Goal: Information Seeking & Learning: Find specific fact

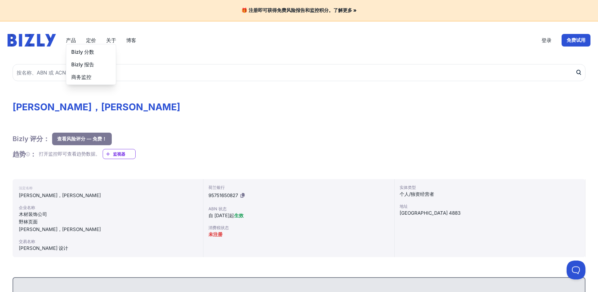
click at [71, 41] on font "产品" at bounding box center [71, 40] width 10 height 6
click at [94, 40] on font "定价" at bounding box center [91, 40] width 10 height 6
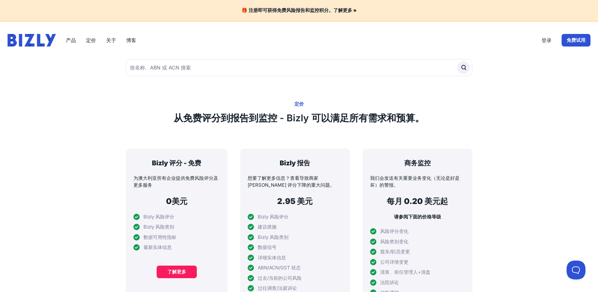
click at [113, 39] on font "关于" at bounding box center [111, 40] width 10 height 6
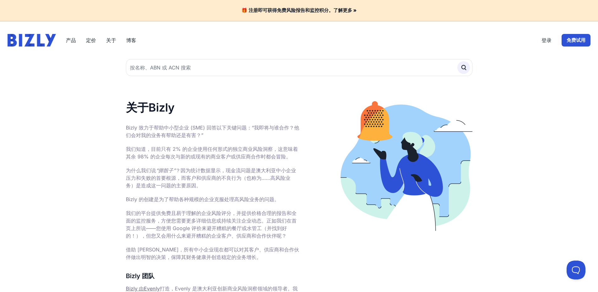
click at [129, 41] on font "博客" at bounding box center [131, 40] width 10 height 6
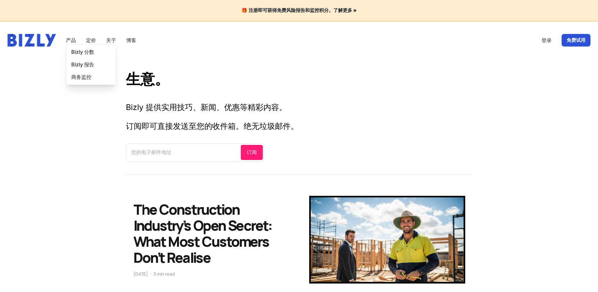
click at [72, 41] on font "产品" at bounding box center [71, 40] width 10 height 6
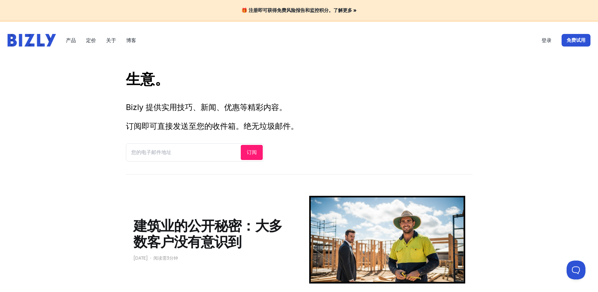
click at [35, 40] on img at bounding box center [32, 40] width 48 height 13
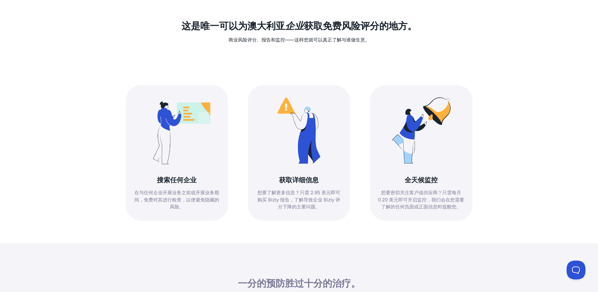
scroll to position [251, 0]
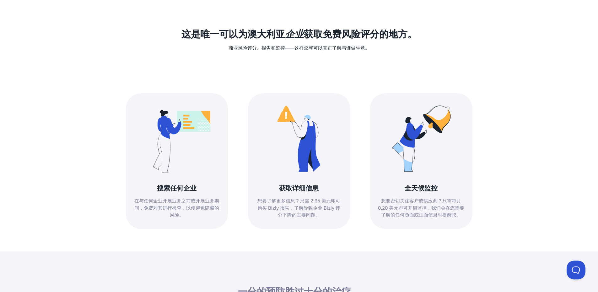
drag, startPoint x: 177, startPoint y: 37, endPoint x: 257, endPoint y: 43, distance: 80.0
click at [257, 43] on div "这是唯一可以为澳大利亚 企业 获取免费风险评分的地方 。 商业风险评分、报告和监控——这样您就可以真正了解与谁做生意。" at bounding box center [299, 34] width 346 height 74
click at [277, 69] on div "这是唯一可以为澳大利亚 企业 获取免费风险评分的地方 。 商业风险评分、报告和监控——这样您就可以真正了解与谁做生意。" at bounding box center [299, 34] width 346 height 74
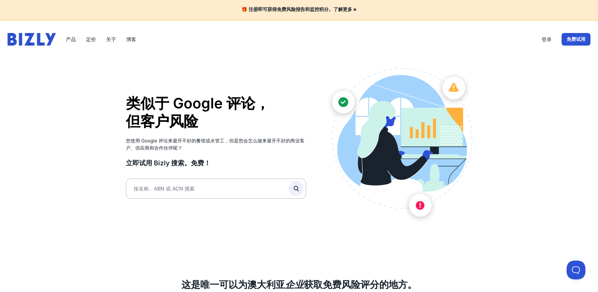
scroll to position [0, 0]
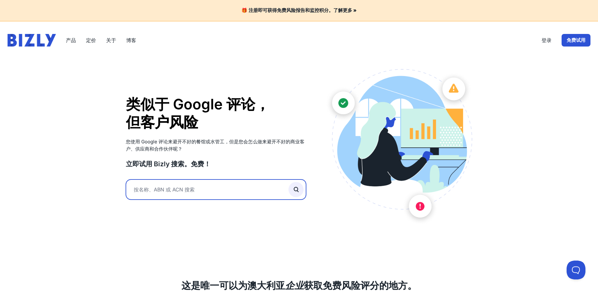
click at [165, 190] on input "text" at bounding box center [216, 189] width 180 height 20
paste input "NatashaElise"
type input "NatashaElise"
click at [288, 182] on button "submit" at bounding box center [295, 189] width 15 height 15
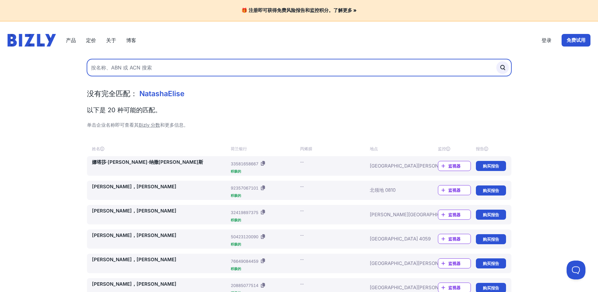
click at [141, 68] on input "text" at bounding box center [299, 67] width 424 height 17
paste input "[PERSON_NAME]"
type input "[PERSON_NAME]"
click at [496, 61] on button "submit" at bounding box center [502, 67] width 13 height 13
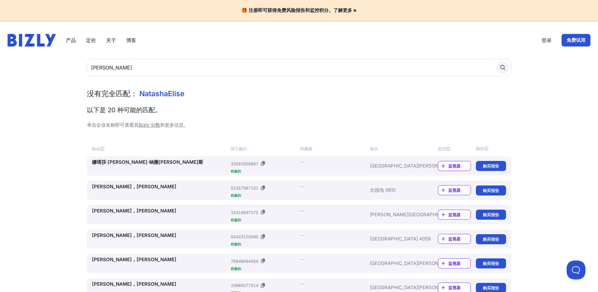
click at [501, 67] on icon "submit" at bounding box center [502, 67] width 7 height 7
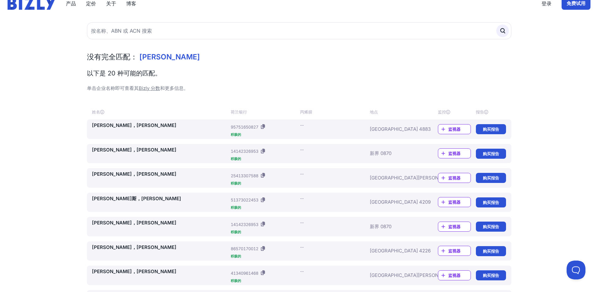
scroll to position [27, 0]
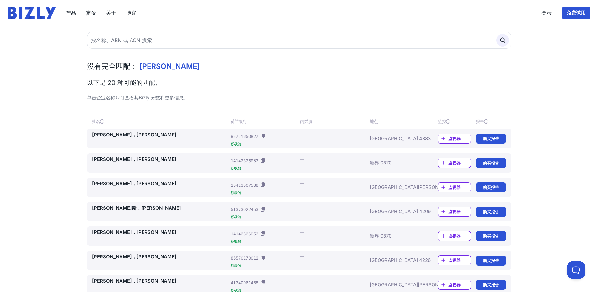
drag, startPoint x: 378, startPoint y: 137, endPoint x: 368, endPoint y: 137, distance: 10.7
click at [378, 137] on font "[GEOGRAPHIC_DATA] 4883" at bounding box center [400, 138] width 61 height 6
click at [107, 135] on font "[PERSON_NAME]，[PERSON_NAME]" at bounding box center [134, 134] width 84 height 6
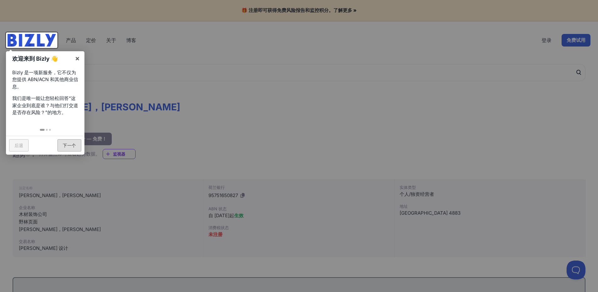
click at [70, 145] on font "下一个" at bounding box center [69, 144] width 13 height 5
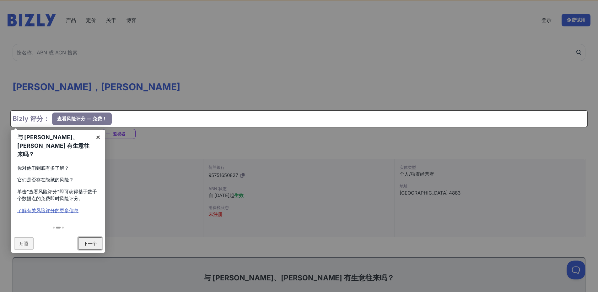
scroll to position [31, 0]
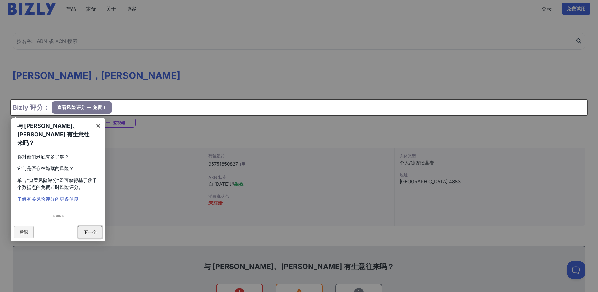
click at [96, 229] on font "下一个" at bounding box center [89, 231] width 13 height 5
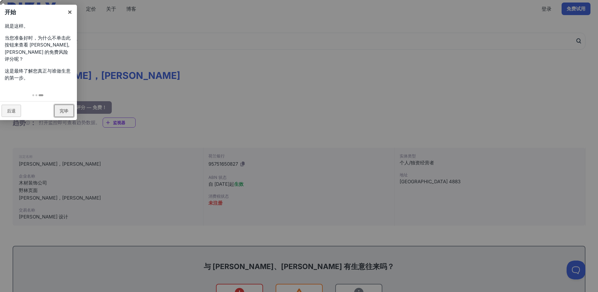
click at [65, 115] on link "完毕" at bounding box center [63, 111] width 19 height 12
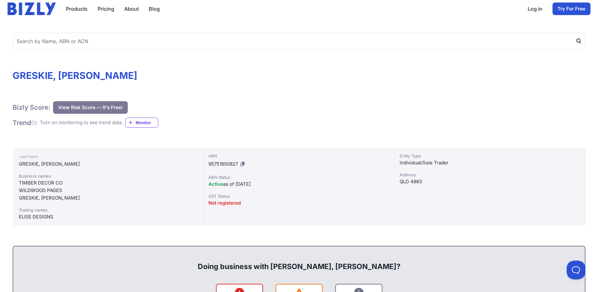
click at [115, 184] on div "TIMBER DECOR CO" at bounding box center [108, 183] width 178 height 8
drag, startPoint x: 18, startPoint y: 182, endPoint x: 64, endPoint y: 189, distance: 46.6
click at [64, 189] on div "Legal Name GRESKIE, NATASHA ELISE Business names TIMBER DECOR CO WILDWOOD PAGES…" at bounding box center [108, 187] width 191 height 78
copy div "TIMBER DECOR CO WILDWOOD PAGES"
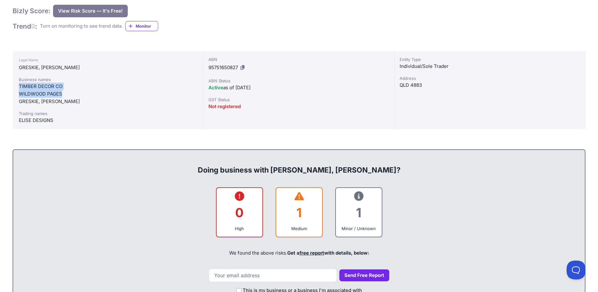
scroll to position [0, 0]
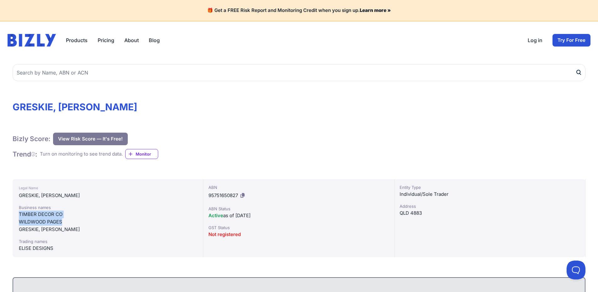
click at [91, 221] on div "WILDWOOD PAGES" at bounding box center [108, 222] width 178 height 8
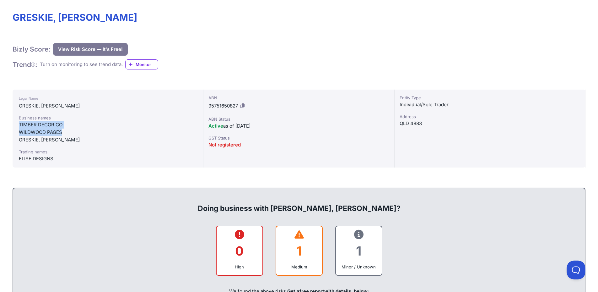
scroll to position [94, 0]
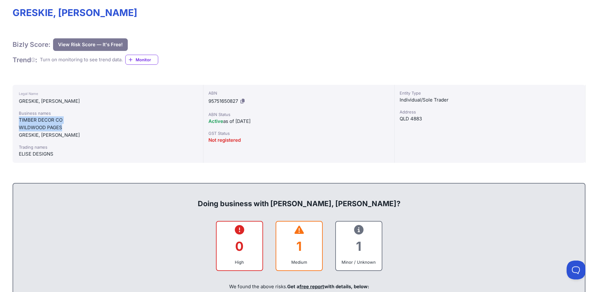
click at [58, 125] on div "WILDWOOD PAGES" at bounding box center [108, 128] width 178 height 8
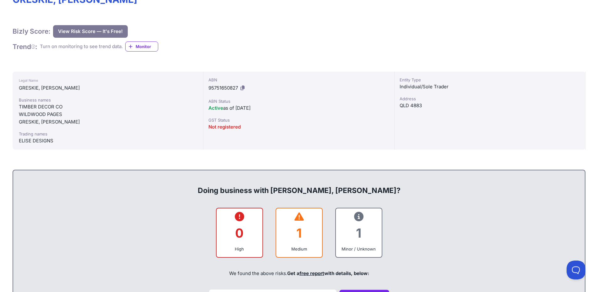
scroll to position [19, 0]
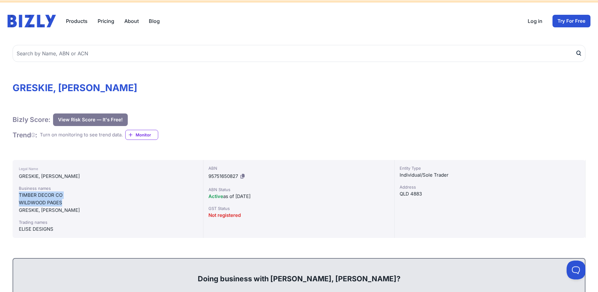
drag, startPoint x: 18, startPoint y: 193, endPoint x: 63, endPoint y: 203, distance: 45.9
click at [63, 203] on div "Legal Name GRESKIE, NATASHA ELISE Business names TIMBER DECOR CO WILDWOOD PAGES…" at bounding box center [108, 199] width 191 height 78
copy div "TIMBER DECOR CO WILDWOOD PAGES"
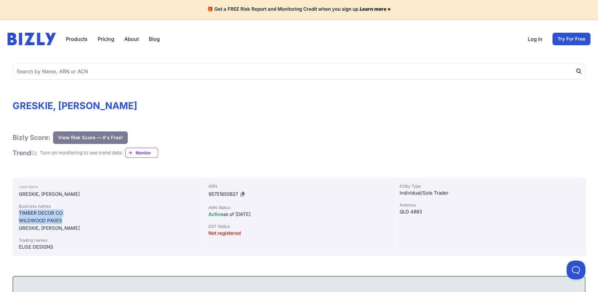
scroll to position [0, 0]
